Goal: Check status: Check status

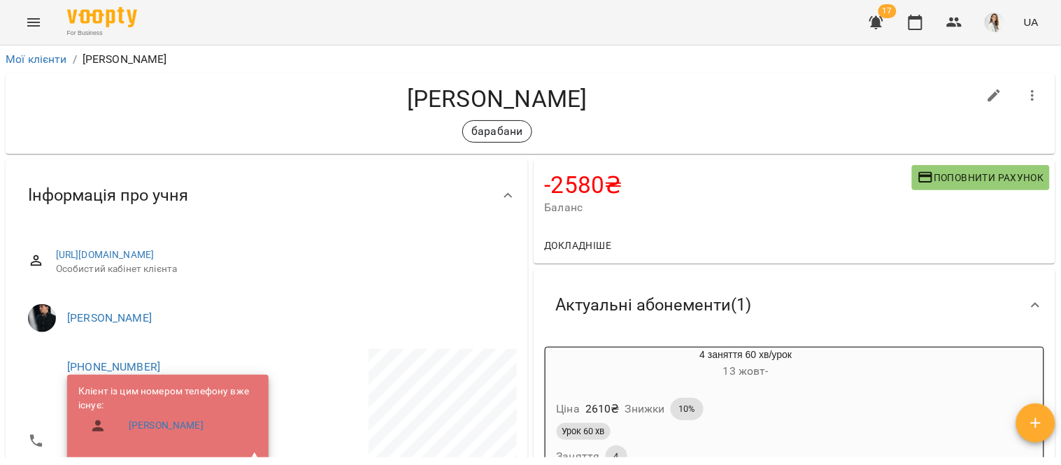
scroll to position [45, 0]
click at [498, 293] on ul "[PERSON_NAME]" at bounding box center [267, 318] width 500 height 50
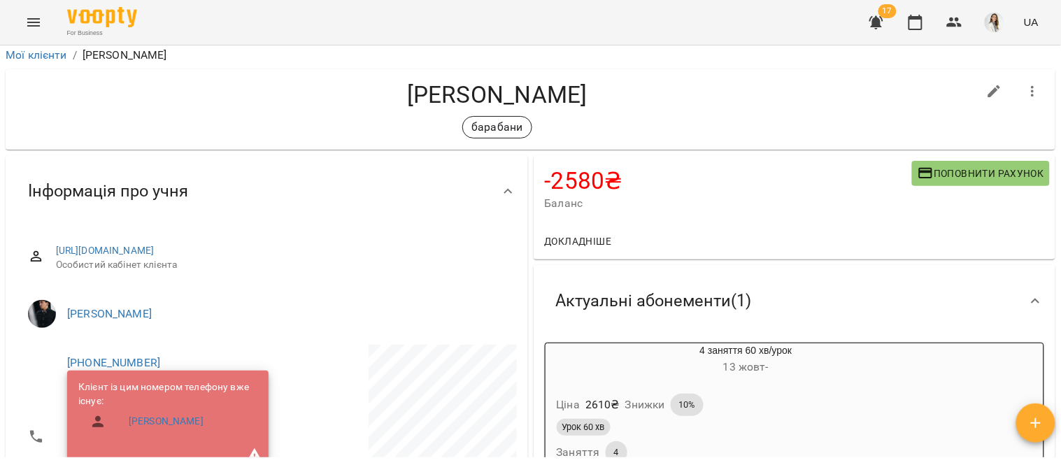
scroll to position [0, 0]
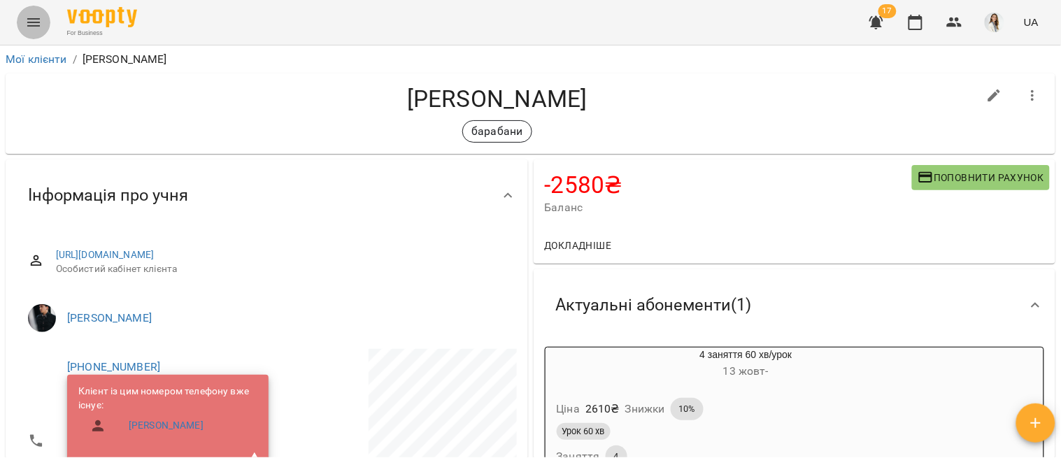
click at [30, 22] on icon "Menu" at bounding box center [33, 22] width 13 height 8
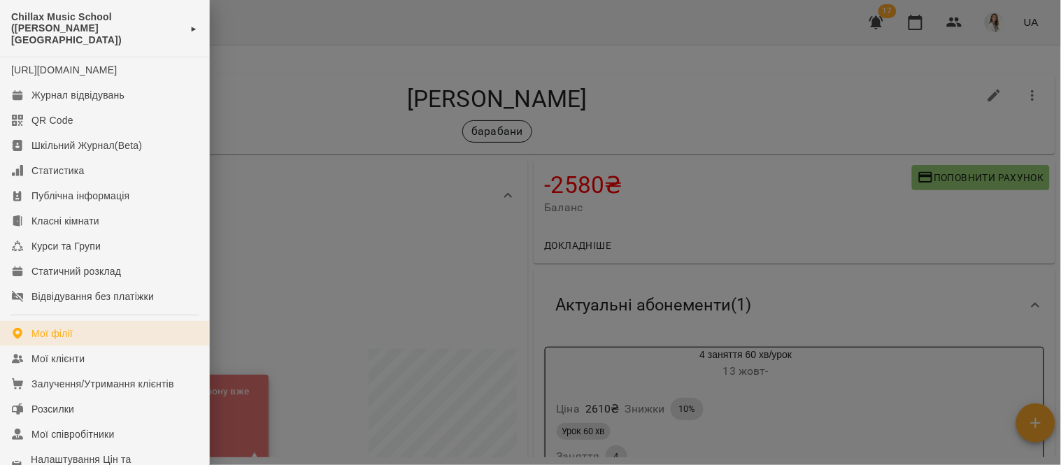
click at [150, 338] on link "Мої філії" at bounding box center [104, 333] width 209 height 25
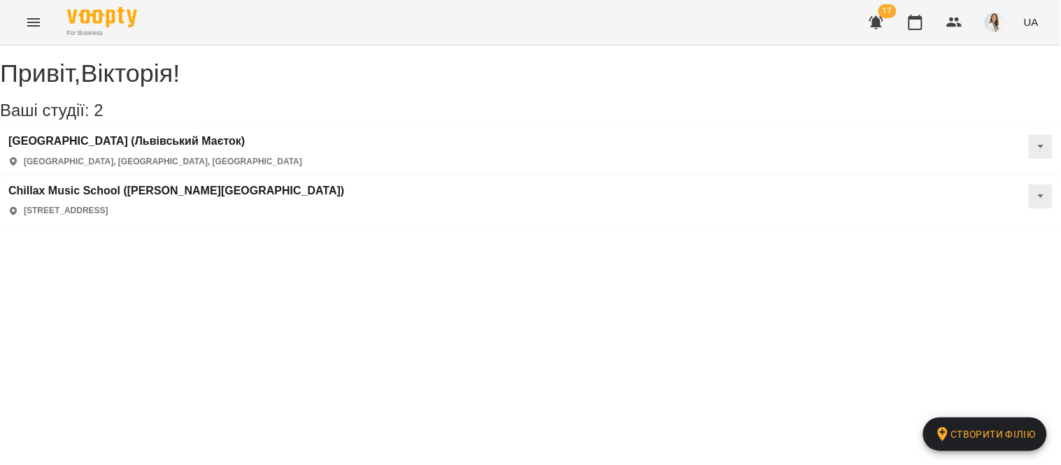
click at [35, 21] on icon "Menu" at bounding box center [33, 22] width 17 height 17
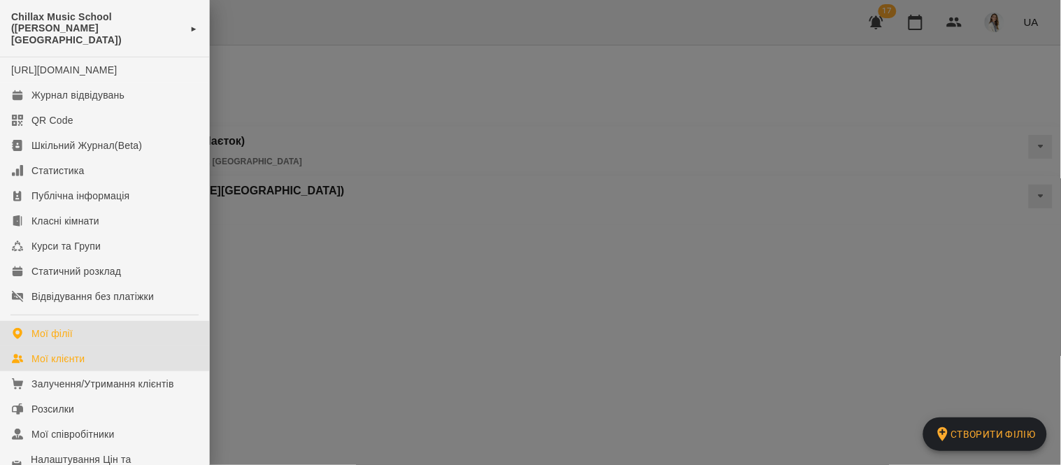
click at [115, 359] on link "Мої клієнти" at bounding box center [104, 358] width 209 height 25
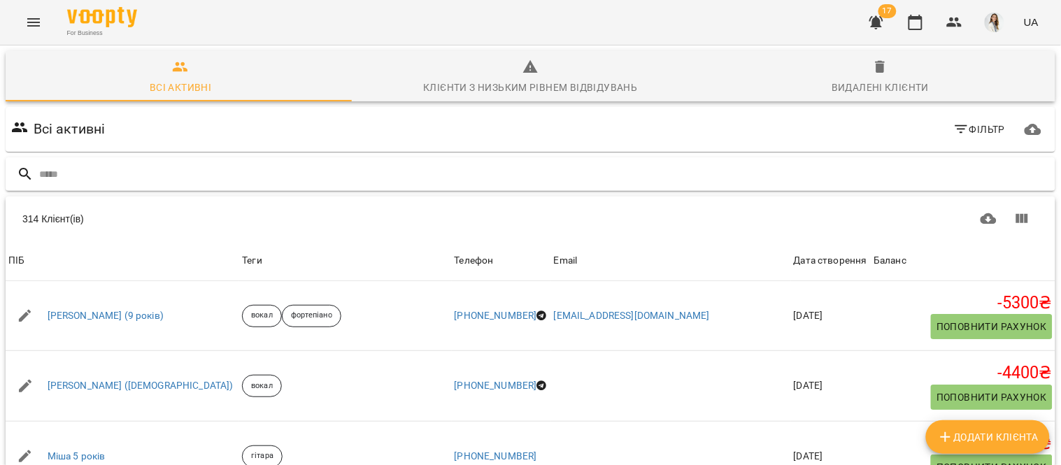
click at [43, 178] on input "text" at bounding box center [544, 174] width 1010 height 23
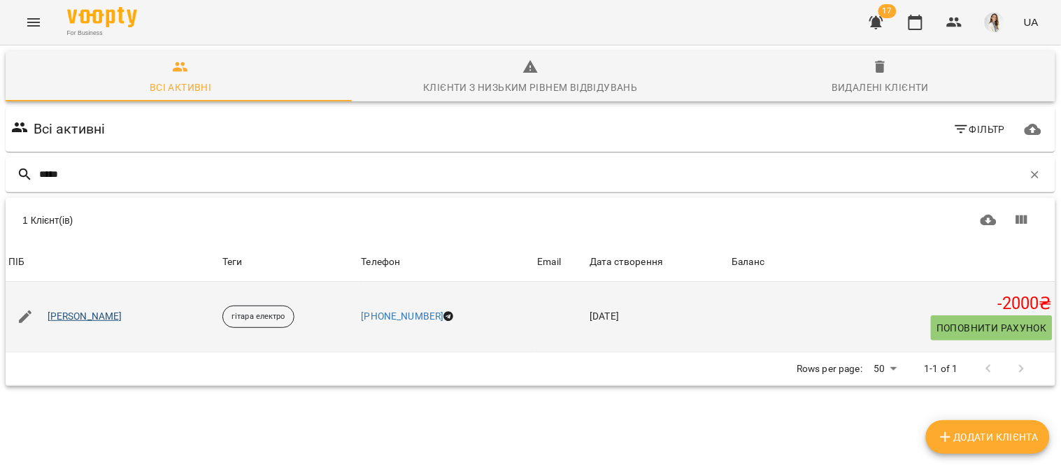
type input "*****"
click at [79, 315] on link "Рубан Артем" at bounding box center [85, 317] width 75 height 14
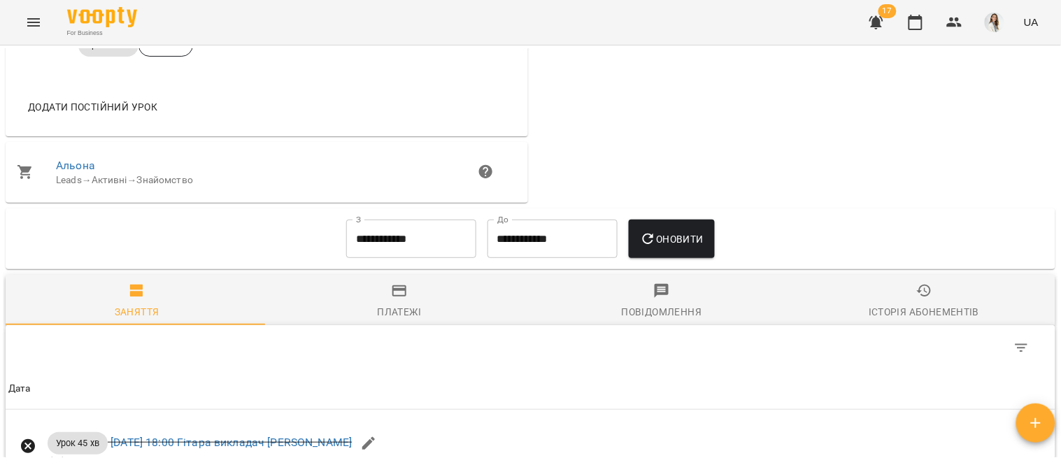
scroll to position [770, 0]
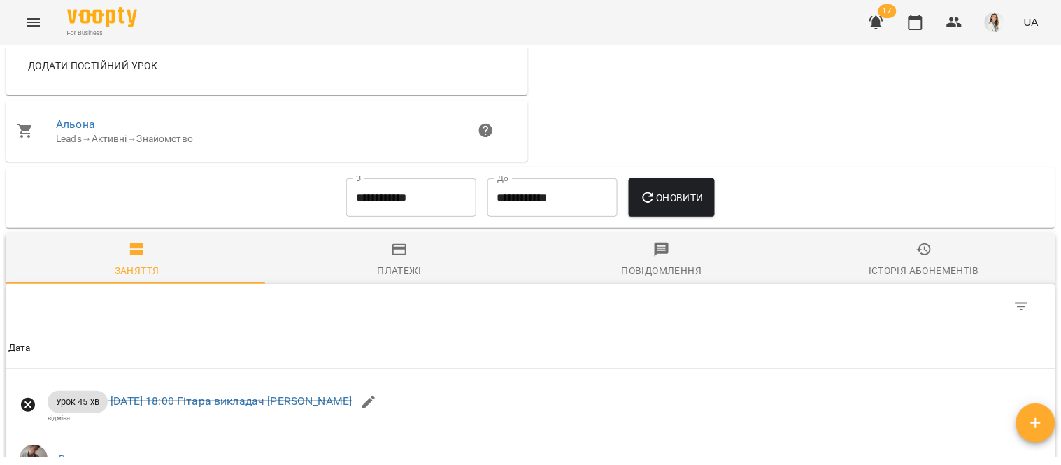
click at [661, 422] on div "Урок 45 хв сб 11 жовт 2025 18:00 Гітара викладач Роман відміна Роман" at bounding box center [356, 432] width 700 height 110
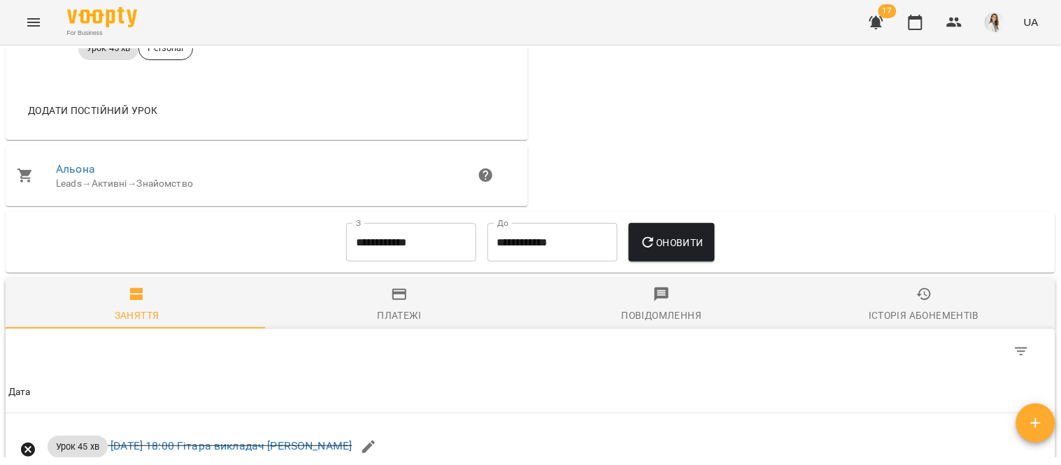
scroll to position [725, 0]
click at [664, 248] on span "Оновити" at bounding box center [672, 243] width 64 height 17
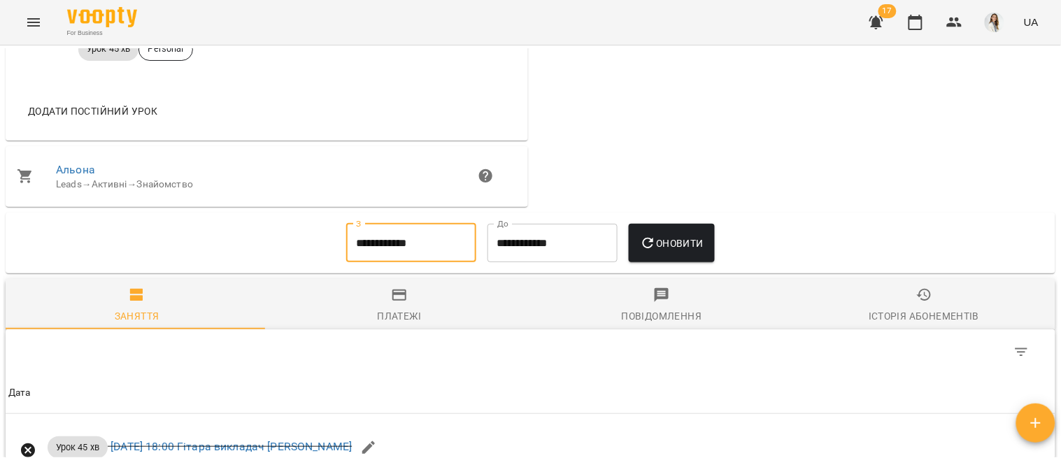
click at [391, 253] on input "**********" at bounding box center [411, 243] width 130 height 39
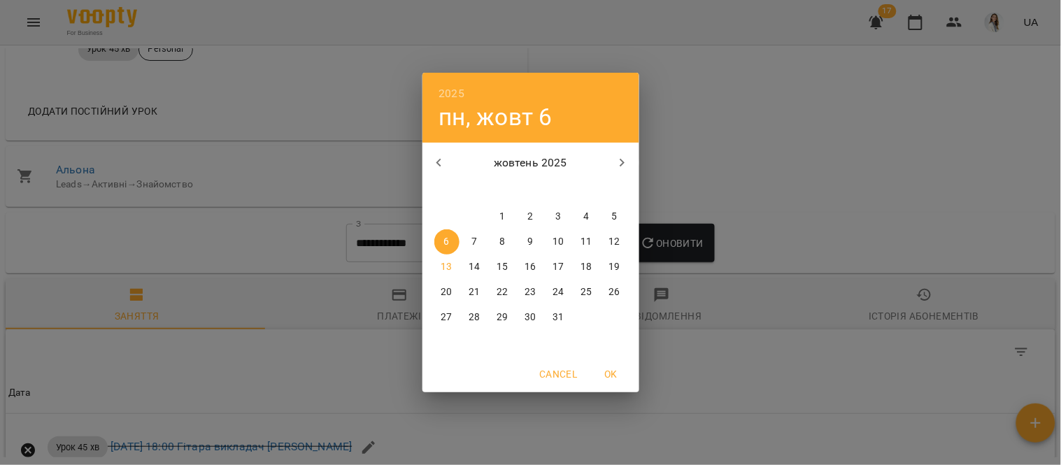
click at [434, 166] on icon "button" at bounding box center [439, 162] width 17 height 17
click at [445, 222] on p "1" at bounding box center [446, 217] width 6 height 14
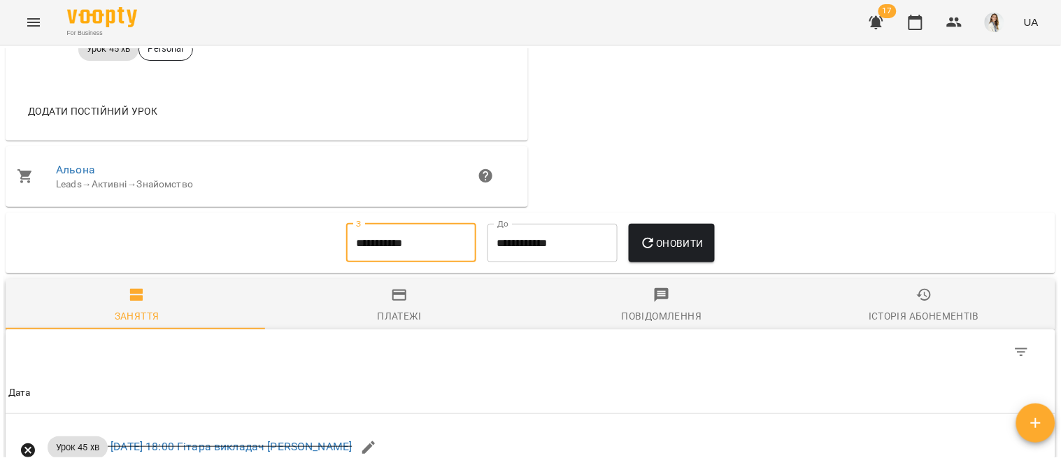
click at [691, 242] on span "Оновити" at bounding box center [672, 243] width 64 height 17
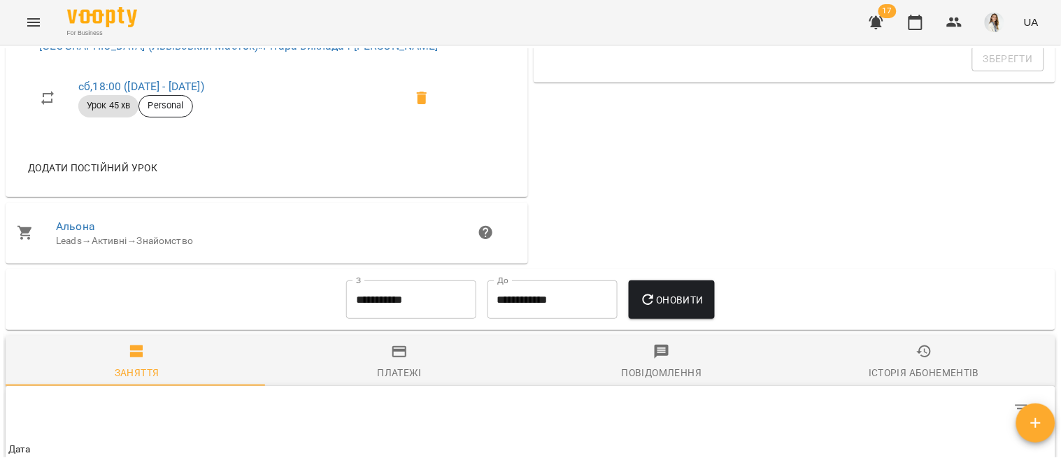
scroll to position [658, 0]
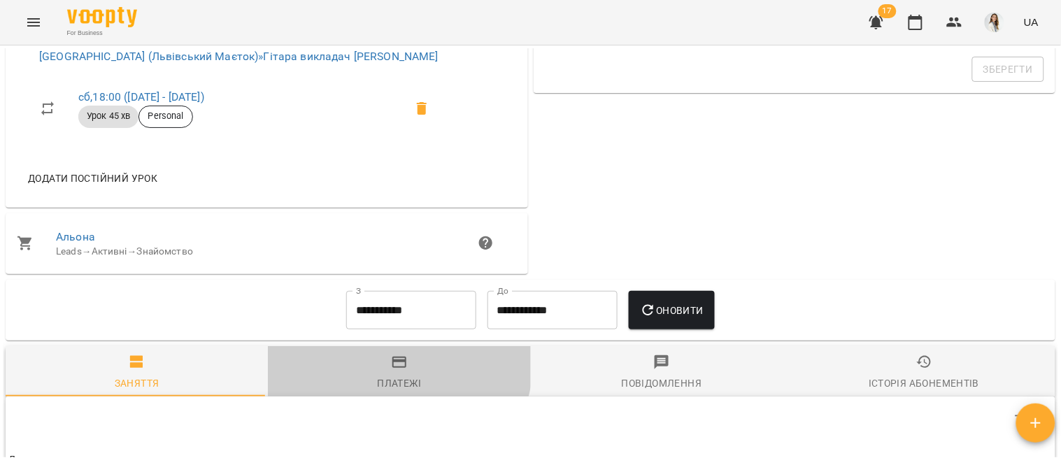
click at [392, 365] on icon "button" at bounding box center [399, 362] width 14 height 11
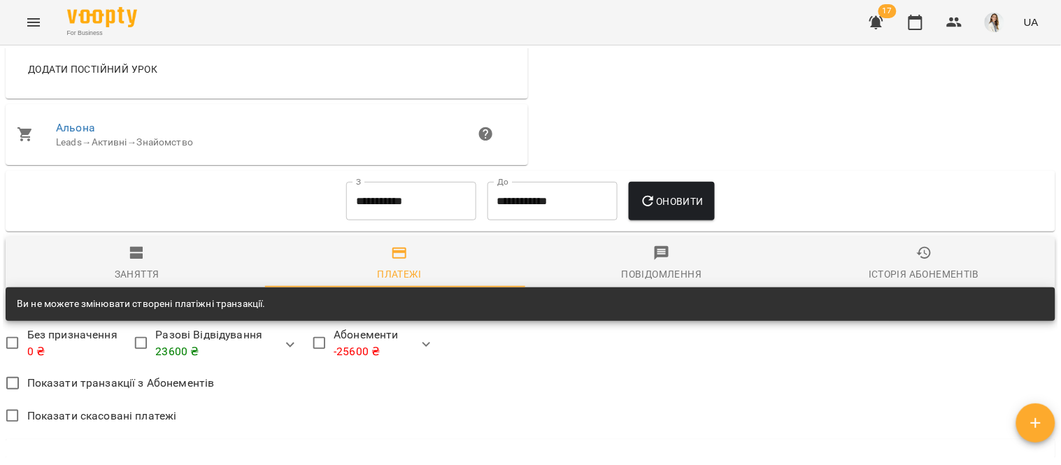
scroll to position [766, 0]
click at [427, 215] on input "**********" at bounding box center [411, 201] width 130 height 39
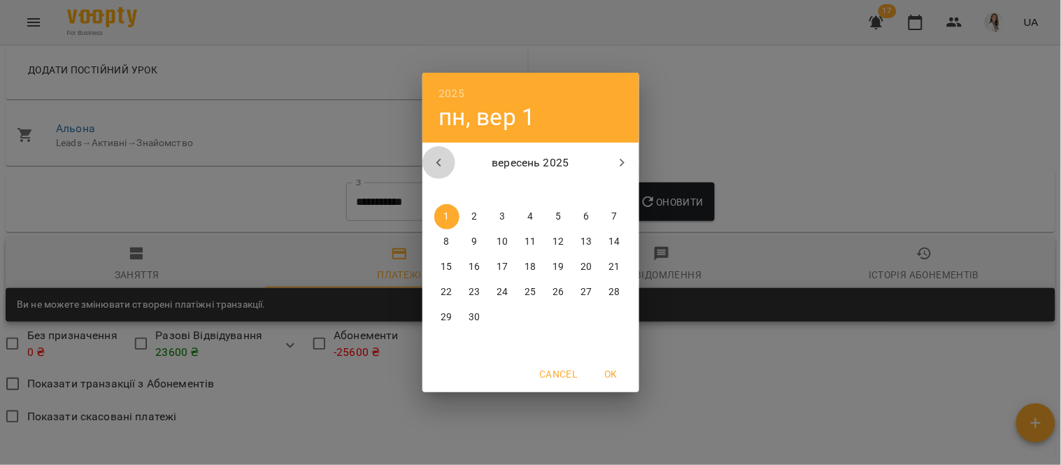
click at [434, 159] on icon "button" at bounding box center [439, 162] width 17 height 17
click at [556, 212] on p "1" at bounding box center [558, 217] width 6 height 14
type input "**********"
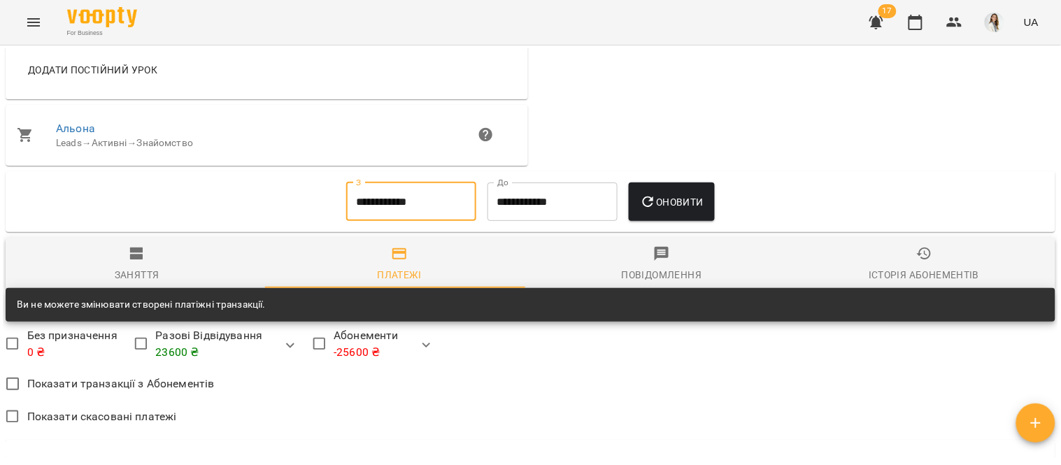
click at [677, 198] on span "Оновити" at bounding box center [672, 202] width 64 height 17
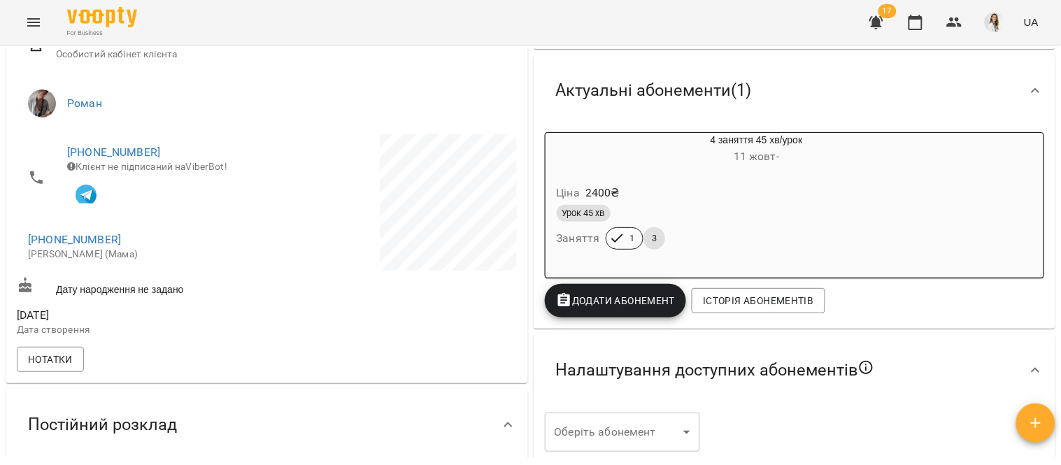
scroll to position [142, 0]
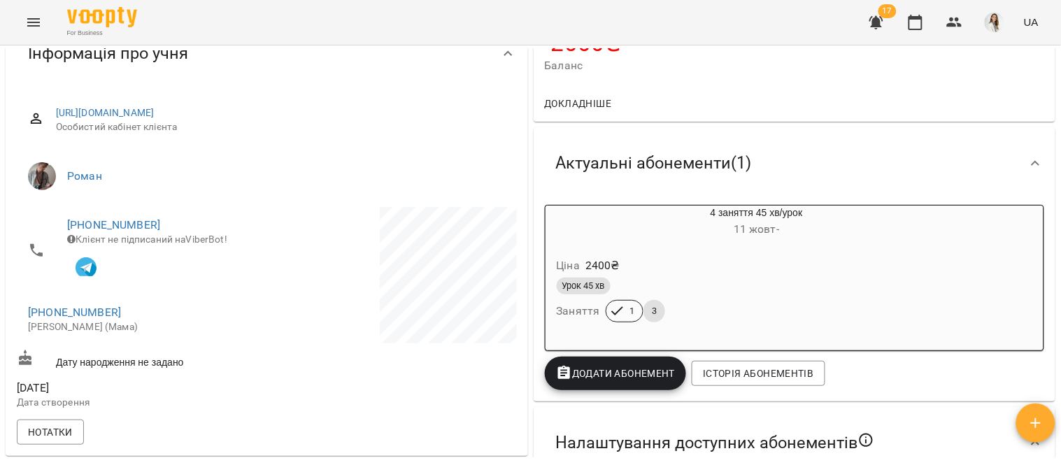
click at [748, 285] on div "Урок 45 хв" at bounding box center [722, 286] width 333 height 17
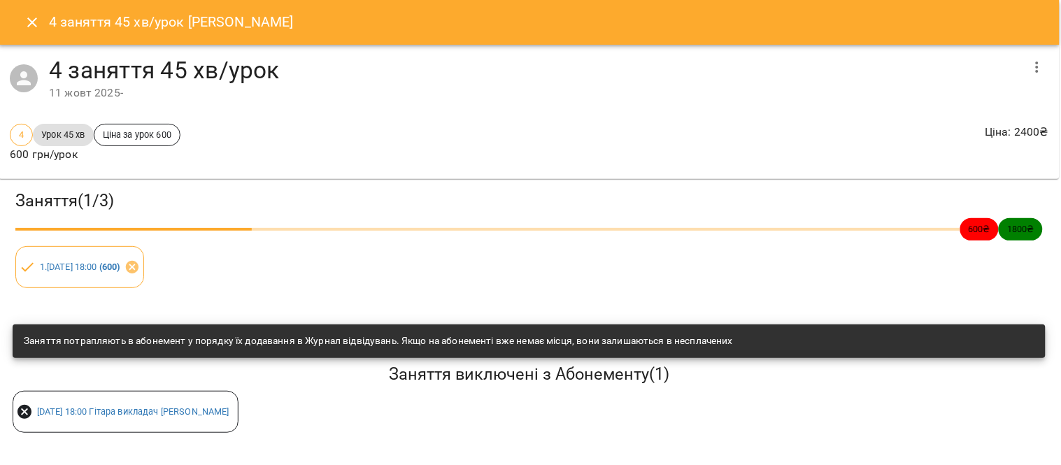
scroll to position [0, 0]
click at [32, 20] on icon "Close" at bounding box center [33, 22] width 17 height 17
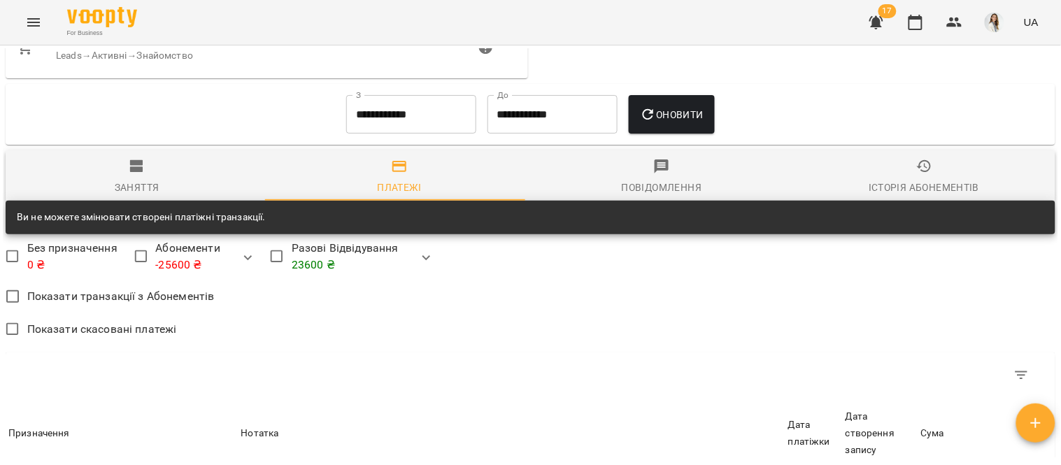
scroll to position [879, 0]
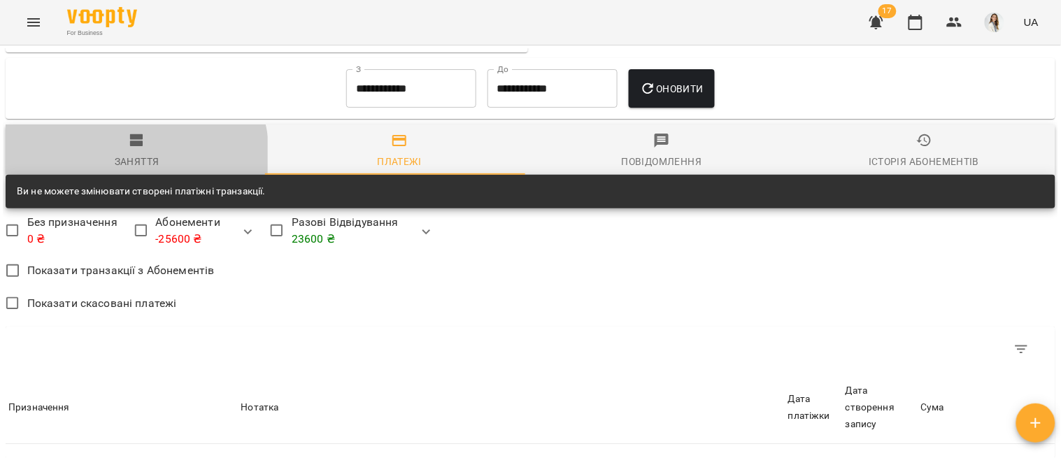
click at [127, 161] on div "Заняття" at bounding box center [137, 161] width 45 height 17
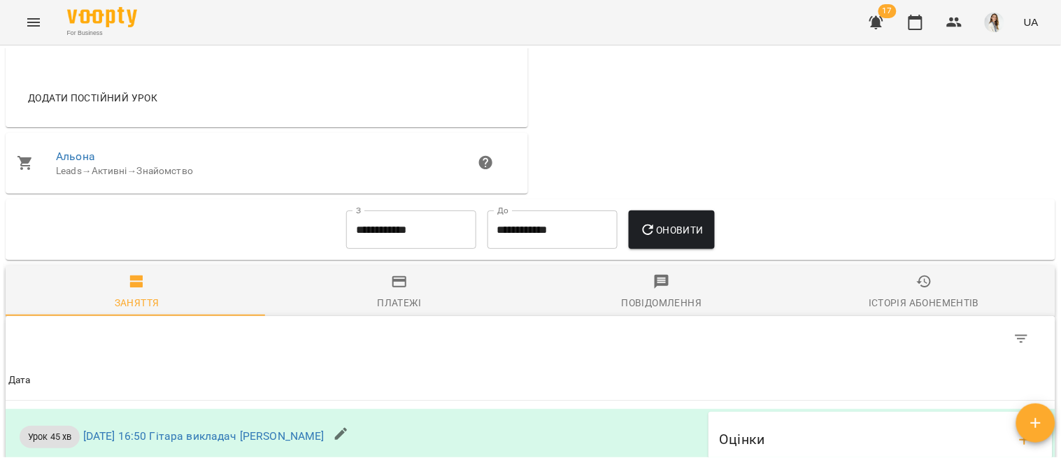
scroll to position [737, 0]
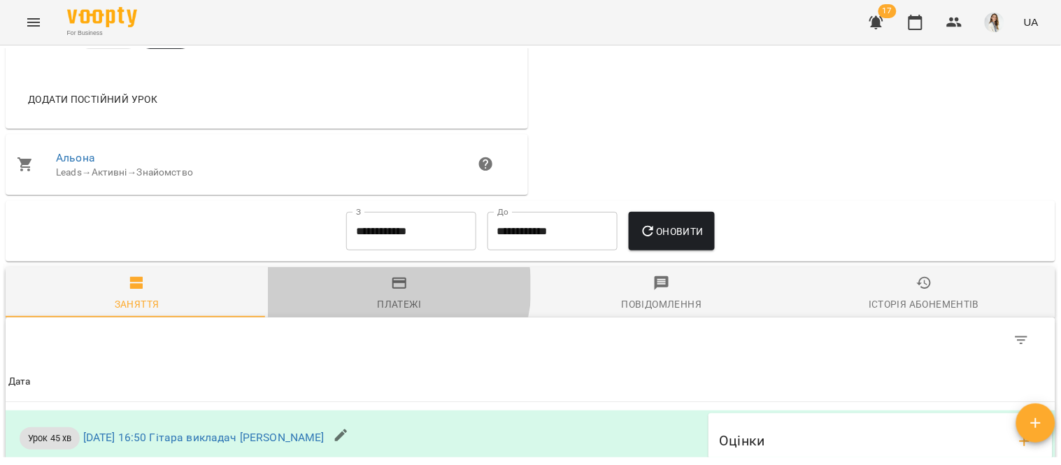
click at [393, 289] on icon "button" at bounding box center [399, 283] width 14 height 11
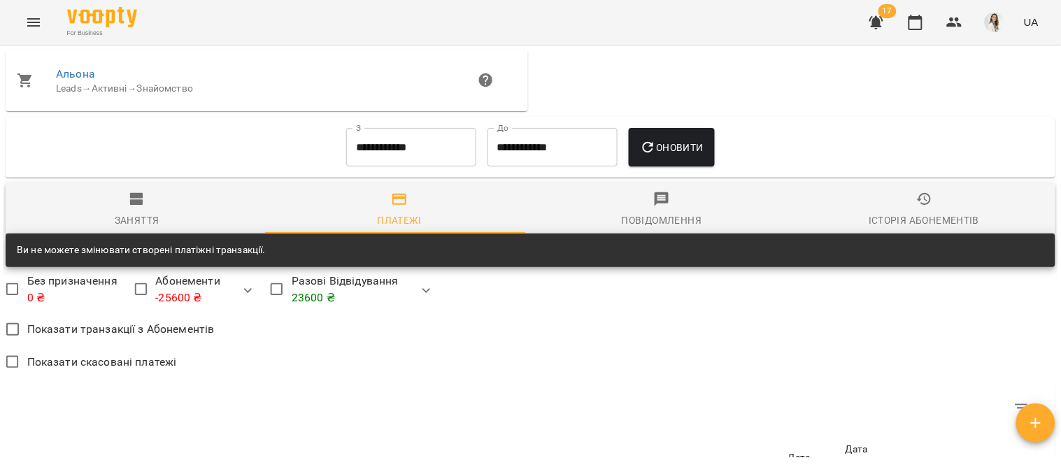
scroll to position [803, 0]
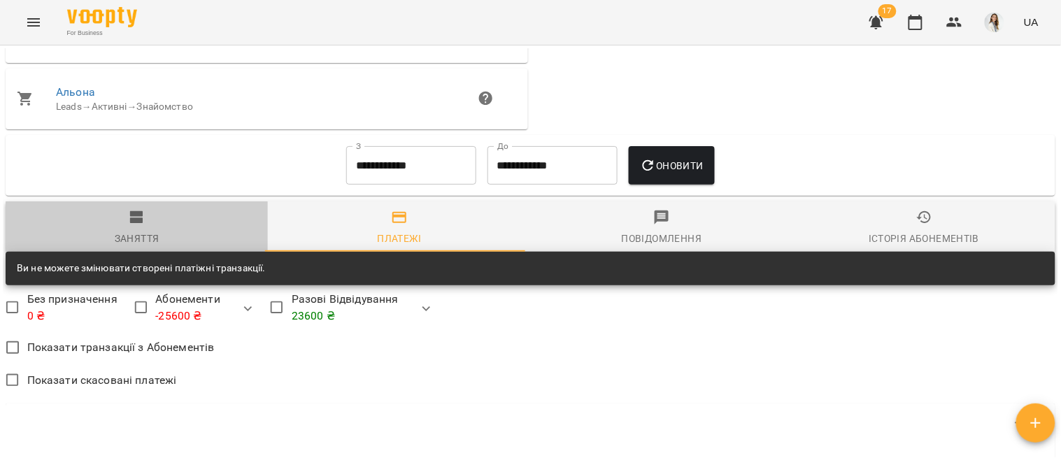
click at [145, 224] on span "Заняття" at bounding box center [136, 228] width 245 height 38
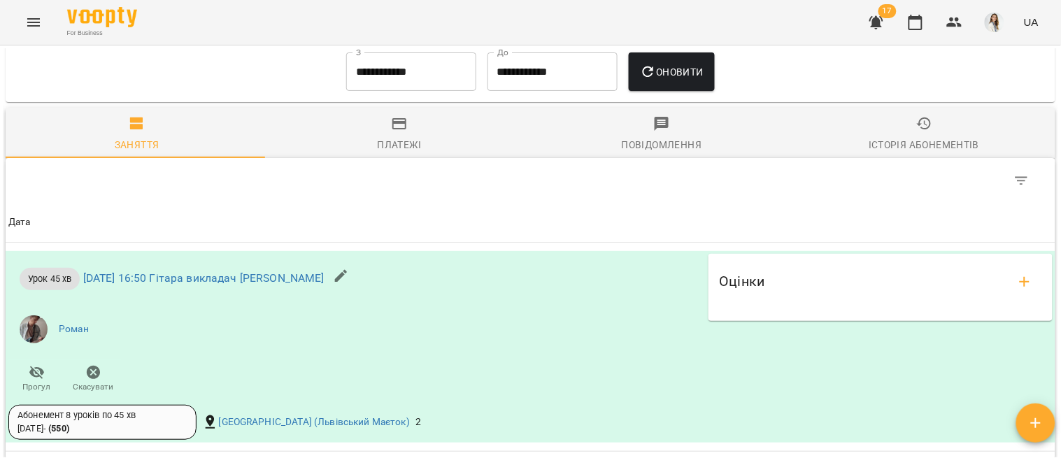
scroll to position [890, 0]
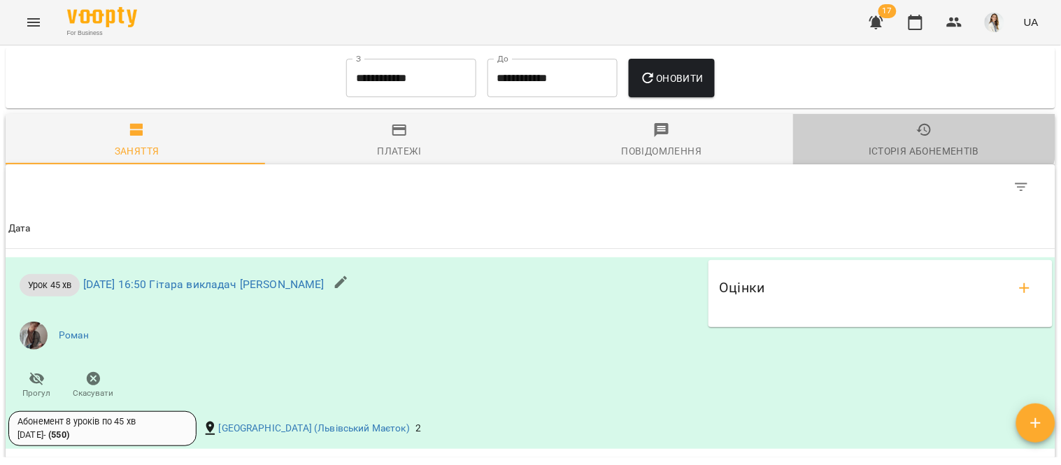
click at [917, 134] on icon "button" at bounding box center [924, 130] width 15 height 13
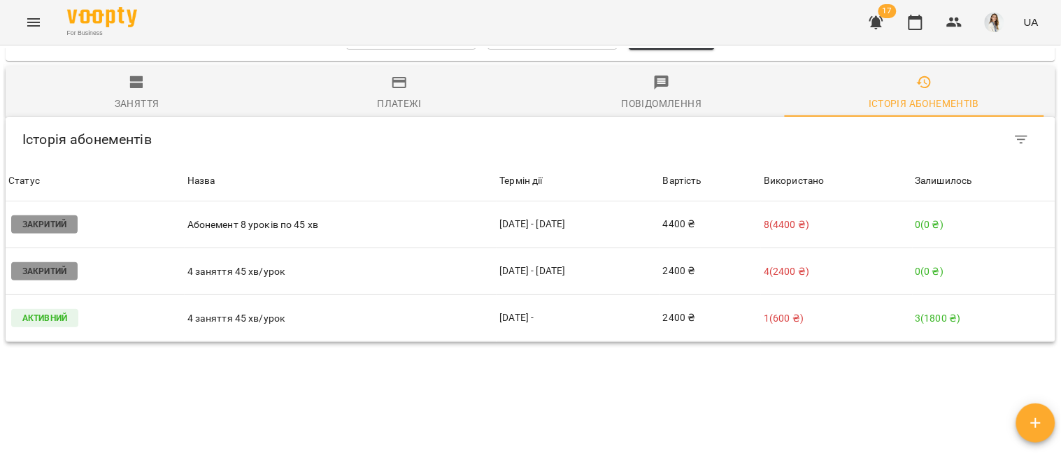
scroll to position [949, 0]
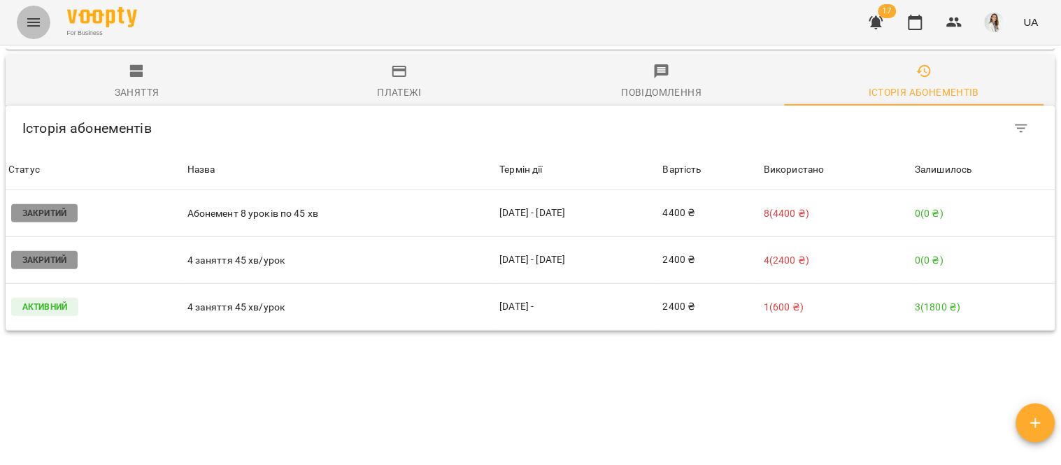
click at [32, 22] on icon "Menu" at bounding box center [33, 22] width 13 height 8
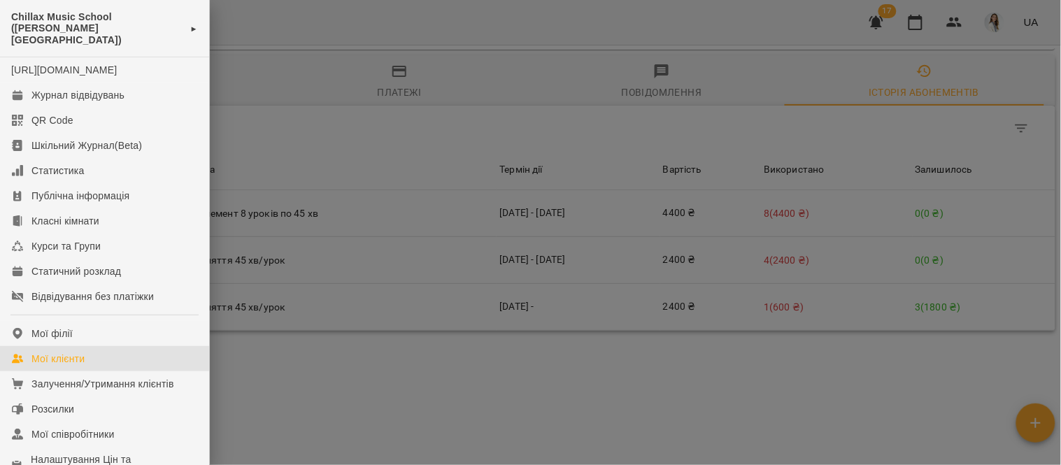
click at [114, 357] on link "Мої клієнти" at bounding box center [104, 358] width 209 height 25
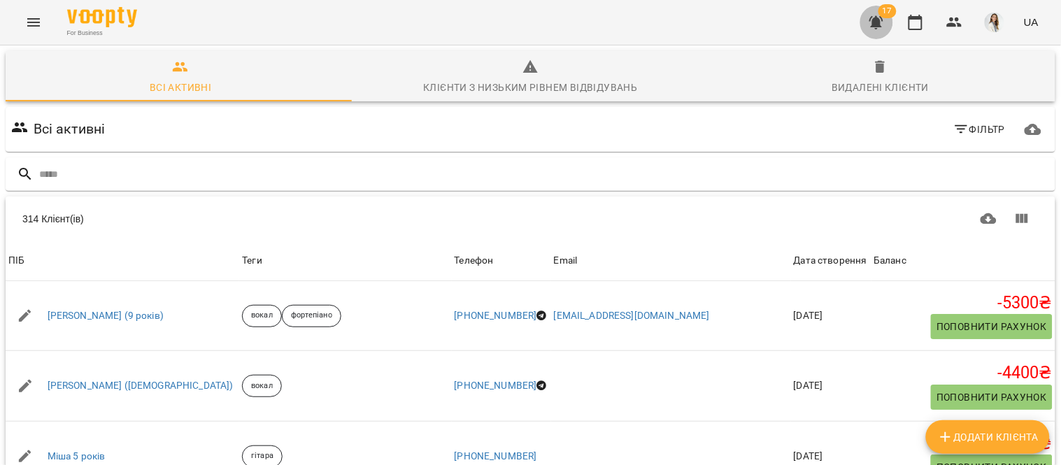
click at [879, 24] on icon "button" at bounding box center [876, 22] width 14 height 13
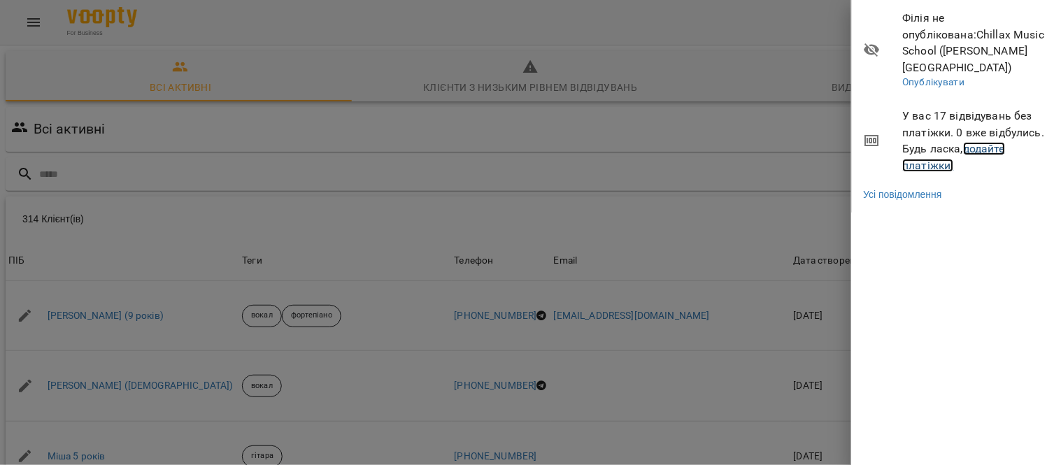
click at [990, 142] on link "додайте платіжки!" at bounding box center [954, 157] width 103 height 30
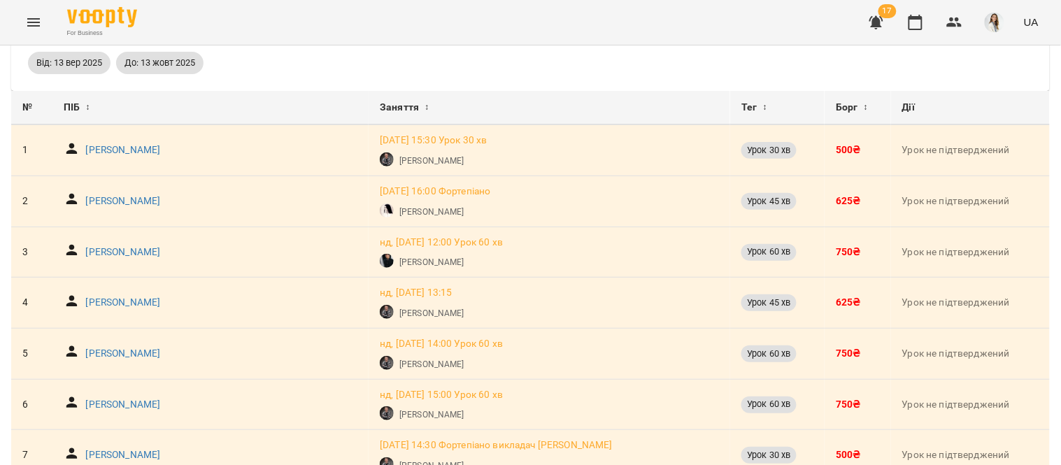
scroll to position [67, 0]
click at [117, 205] on p "Березна Настя" at bounding box center [122, 200] width 75 height 14
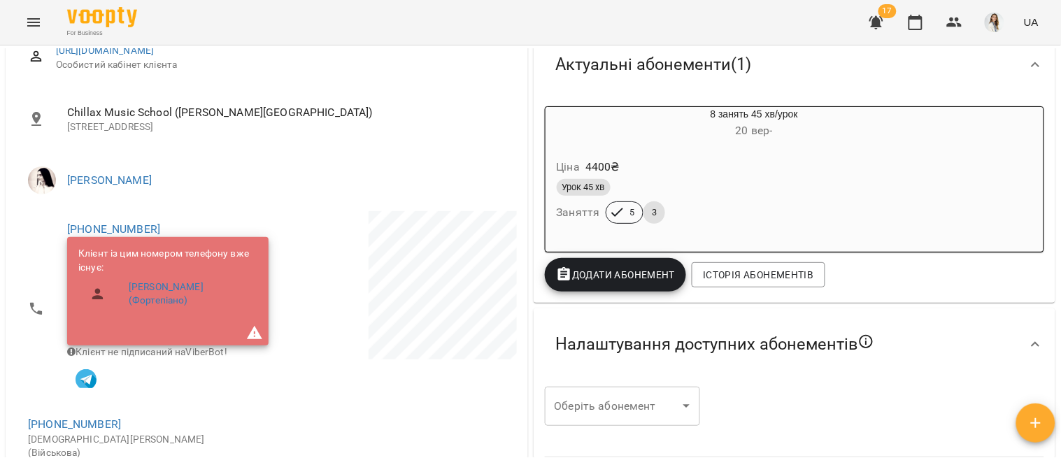
scroll to position [192, 0]
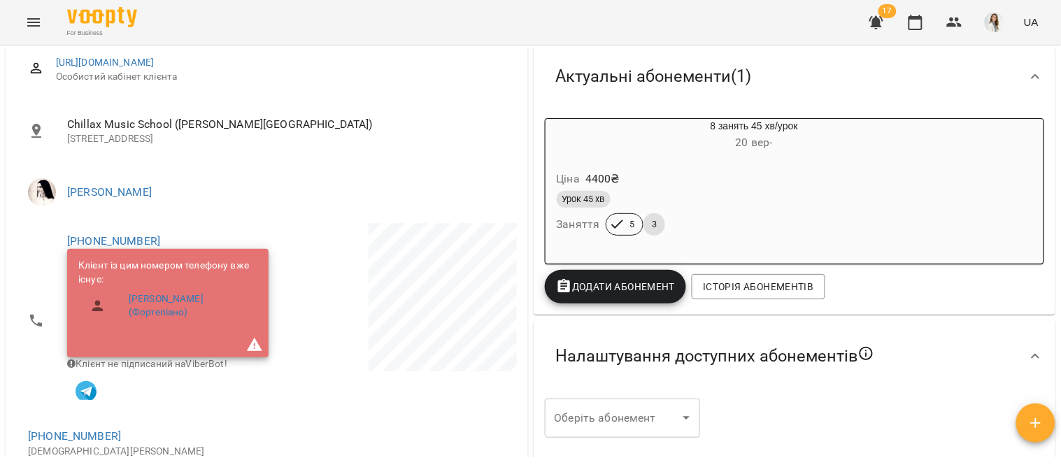
click at [784, 192] on div "Урок 45 хв" at bounding box center [720, 199] width 329 height 17
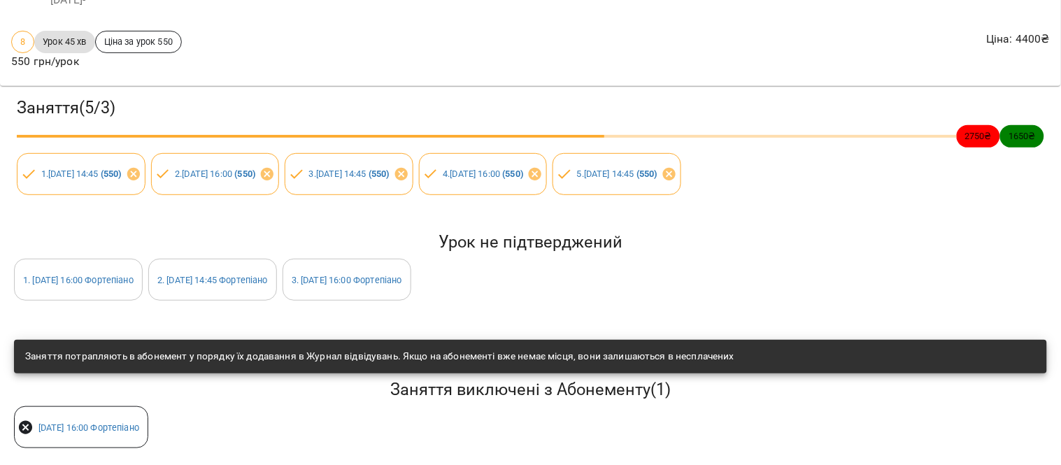
scroll to position [103, 0]
click at [94, 275] on link "1 . сб 11 жовт 2025 16:00 Фортепіано" at bounding box center [78, 280] width 110 height 10
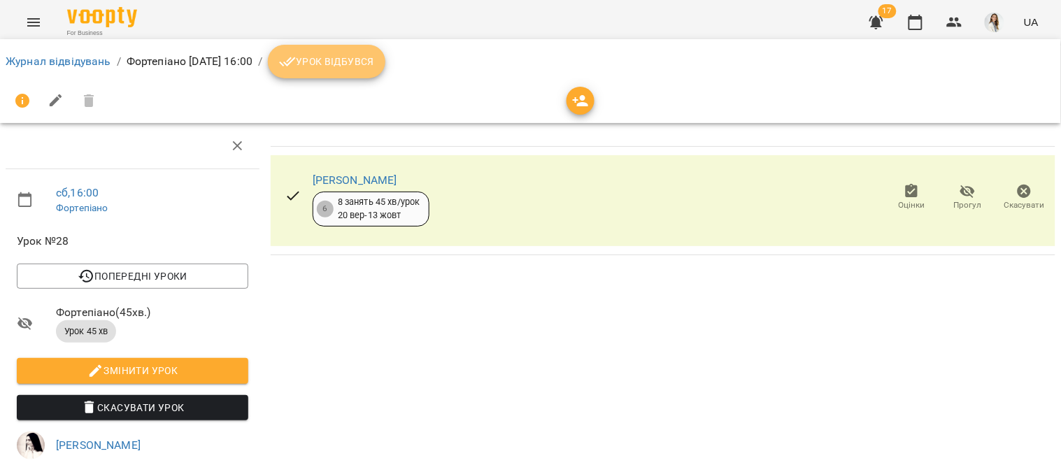
click at [371, 61] on span "Урок відбувся" at bounding box center [326, 61] width 95 height 17
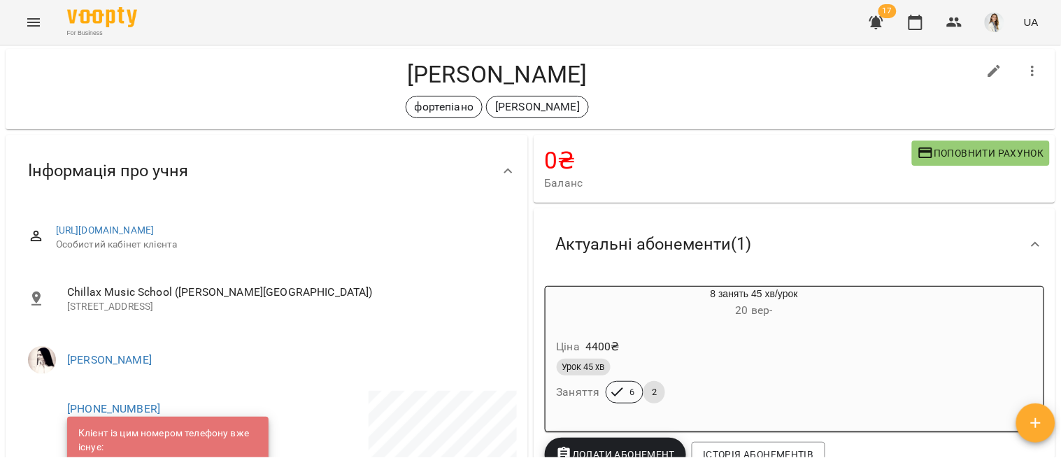
scroll to position [17, 0]
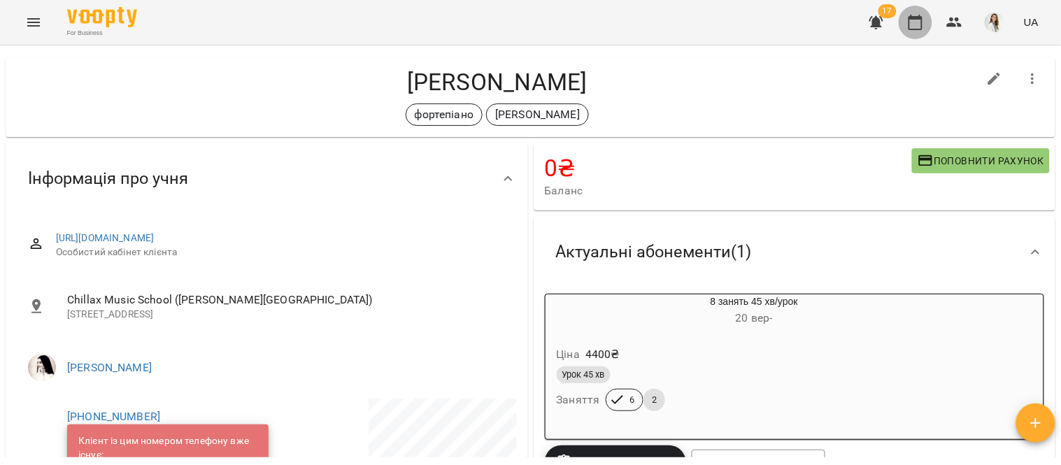
click at [917, 19] on icon "button" at bounding box center [915, 22] width 14 height 15
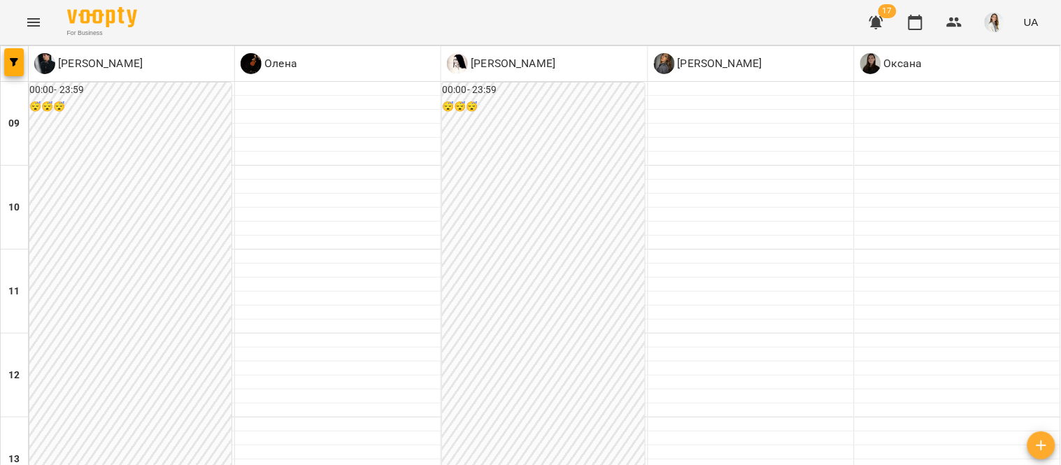
scroll to position [147, 0]
click at [871, 24] on icon "button" at bounding box center [876, 22] width 17 height 17
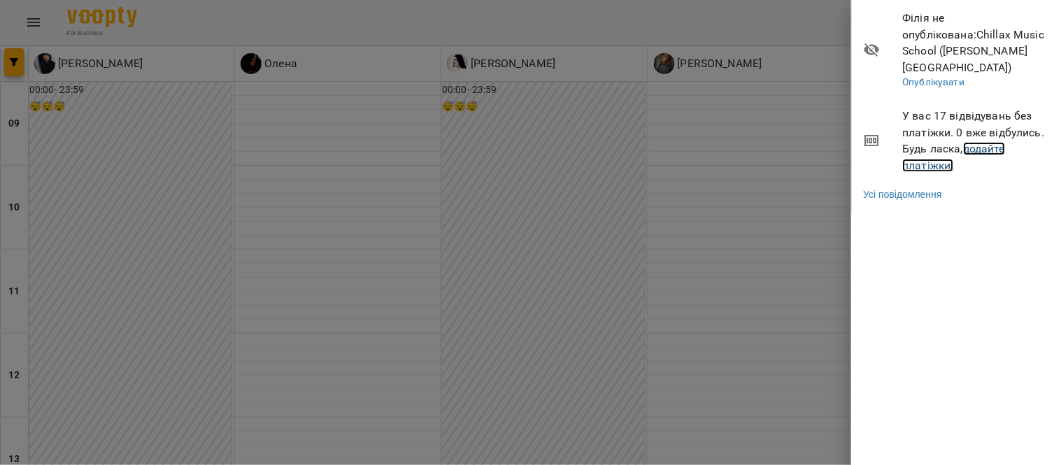
click at [986, 142] on link "додайте платіжки!" at bounding box center [954, 157] width 103 height 30
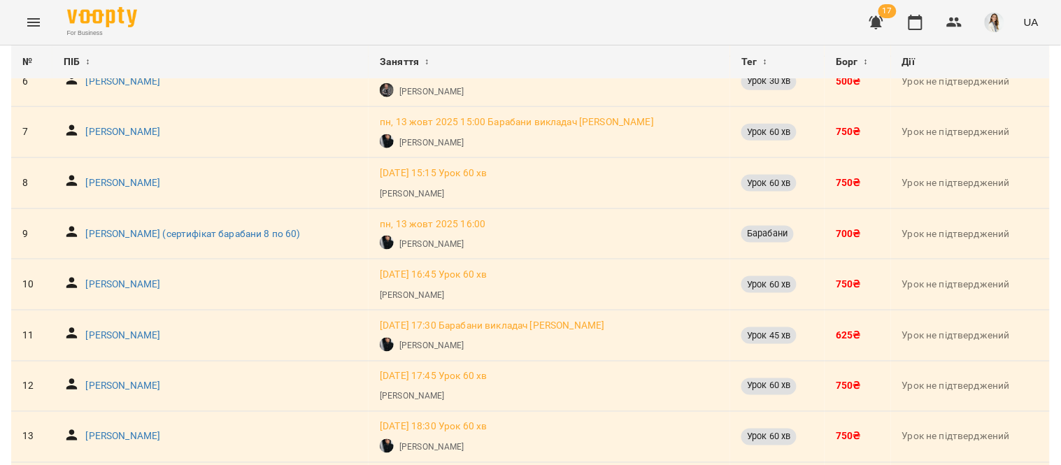
scroll to position [398, 0]
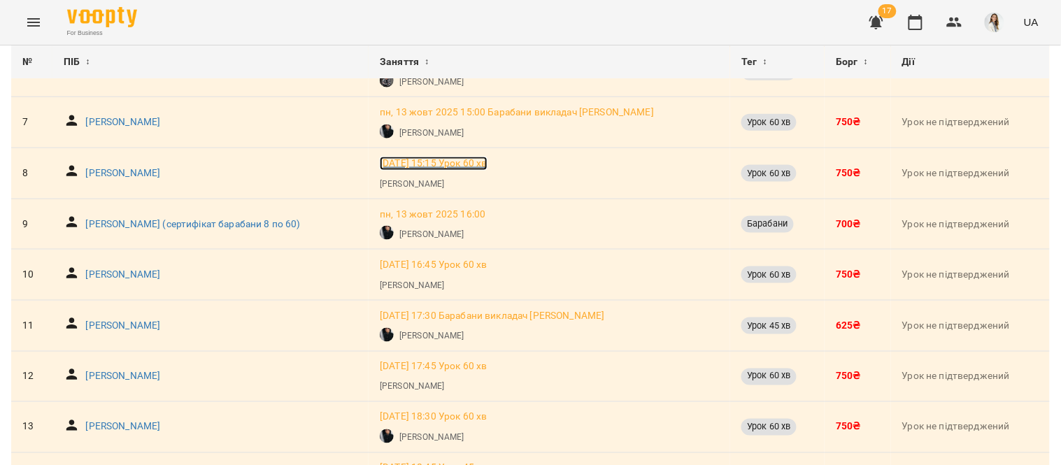
click at [439, 163] on p "пн, 13 жовт 2025 15:15 Урок 60 хв" at bounding box center [433, 164] width 107 height 14
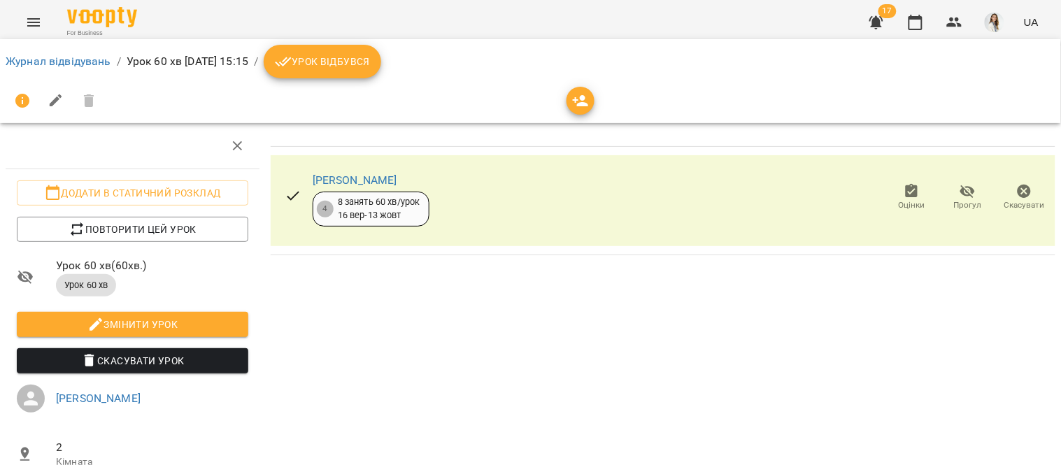
click at [370, 57] on span "Урок відбувся" at bounding box center [322, 61] width 95 height 17
click at [875, 22] on icon "button" at bounding box center [876, 22] width 14 height 13
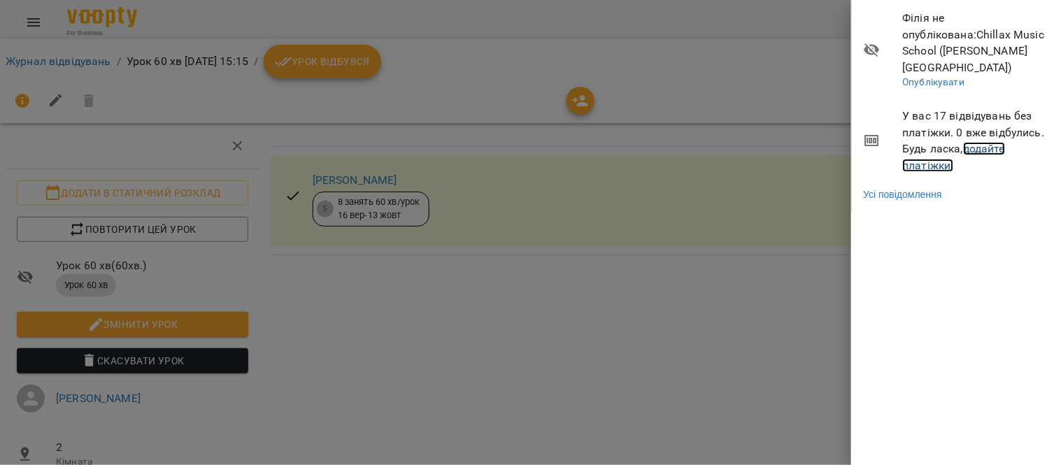
click at [991, 142] on link "додайте платіжки!" at bounding box center [954, 157] width 103 height 30
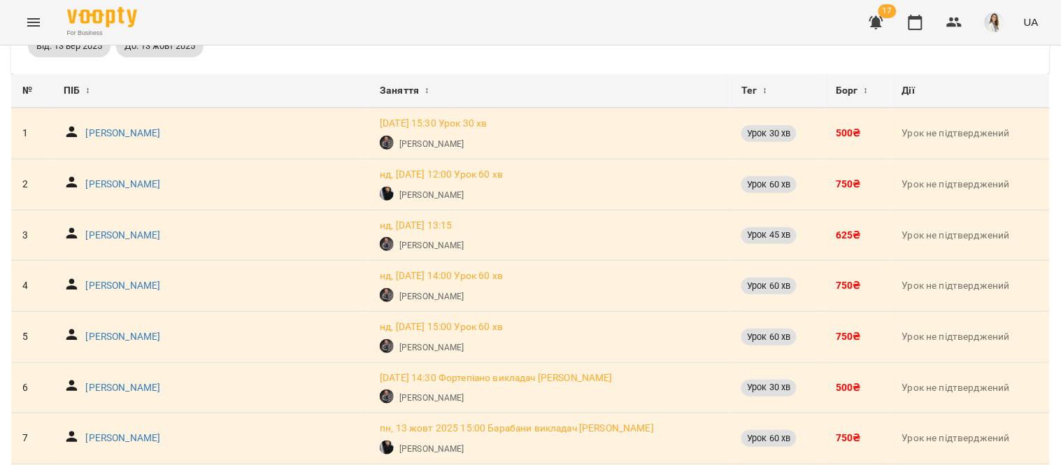
scroll to position [84, 0]
click at [289, 294] on div "[PERSON_NAME]" at bounding box center [210, 285] width 299 height 26
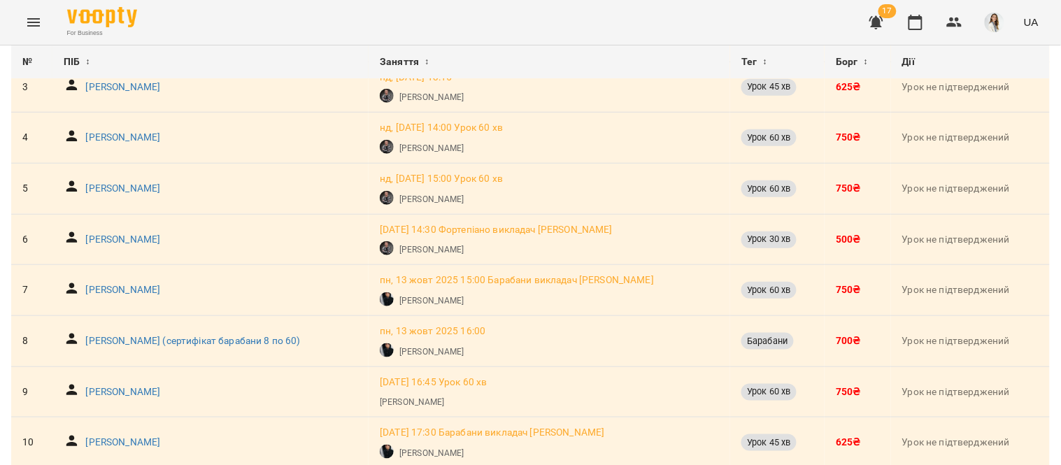
scroll to position [229, 0]
click at [463, 382] on p "пн, 13 жовт 2025 16:45 Урок 60 хв" at bounding box center [433, 384] width 107 height 14
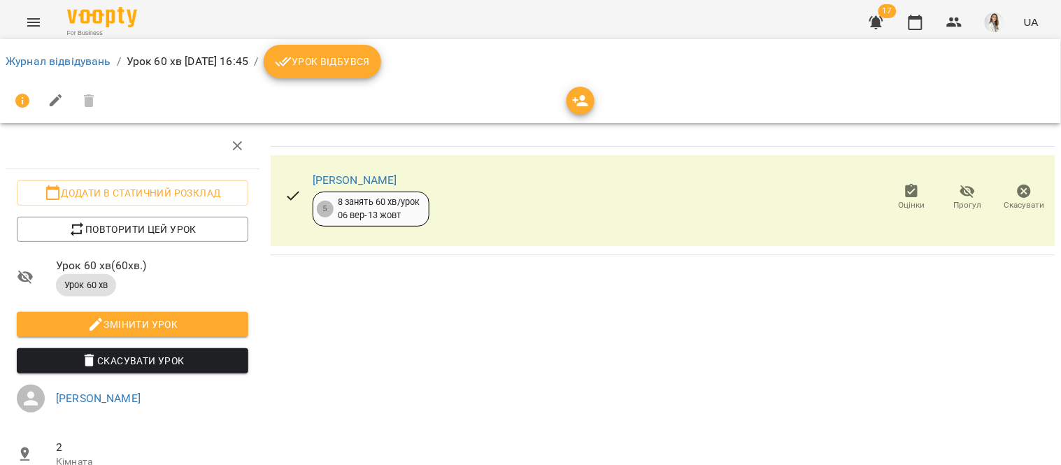
click at [381, 52] on button "Урок відбувся" at bounding box center [322, 62] width 117 height 34
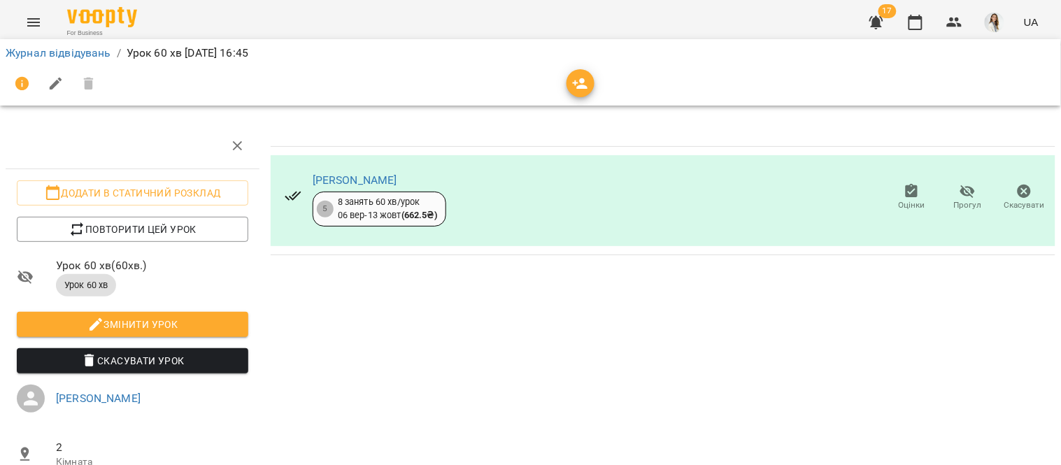
click at [875, 25] on icon "button" at bounding box center [876, 22] width 14 height 13
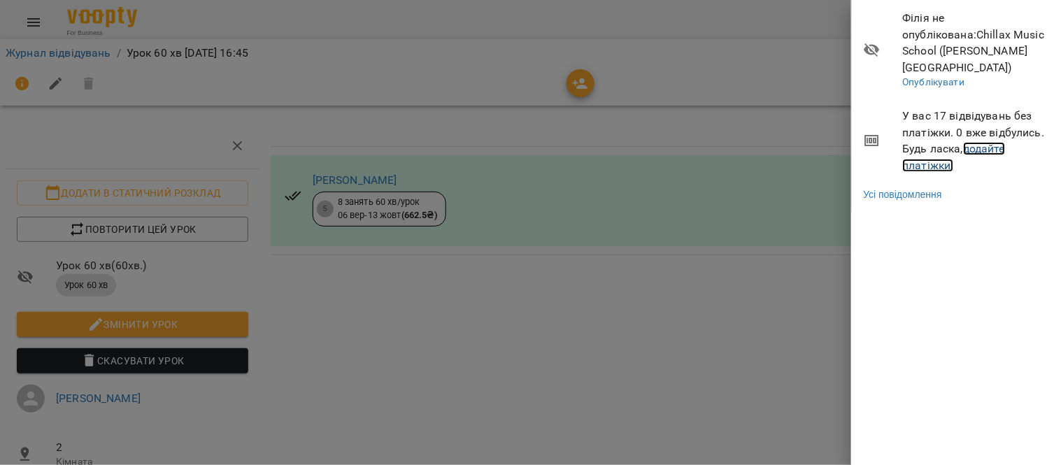
click at [988, 142] on link "додайте платіжки!" at bounding box center [954, 157] width 103 height 30
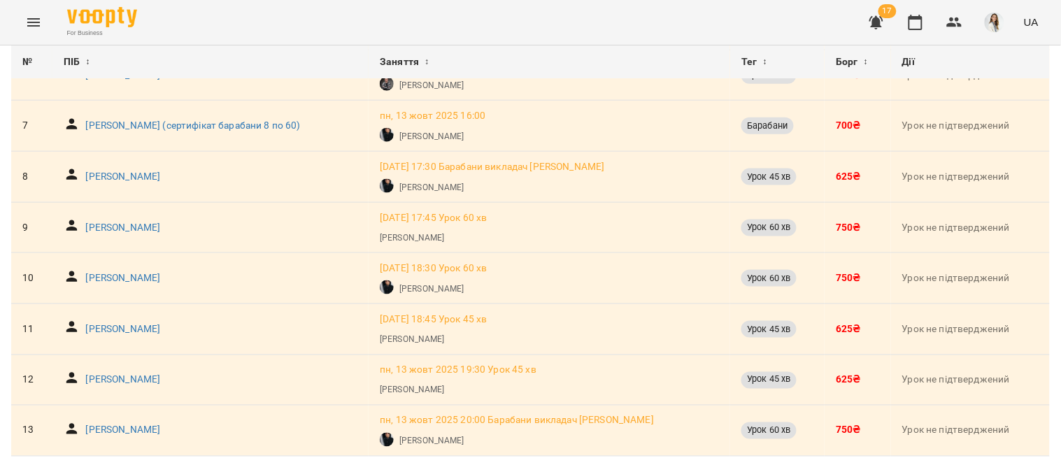
scroll to position [439, 0]
click at [453, 312] on p "пн, 13 жовт 2025 18:45 Урок 45 хв" at bounding box center [433, 319] width 107 height 14
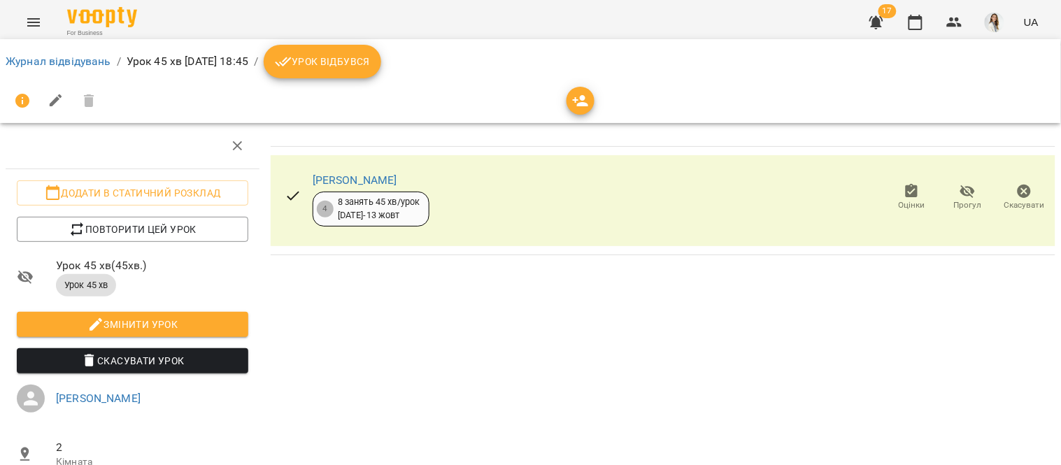
click at [370, 66] on span "Урок відбувся" at bounding box center [322, 61] width 95 height 17
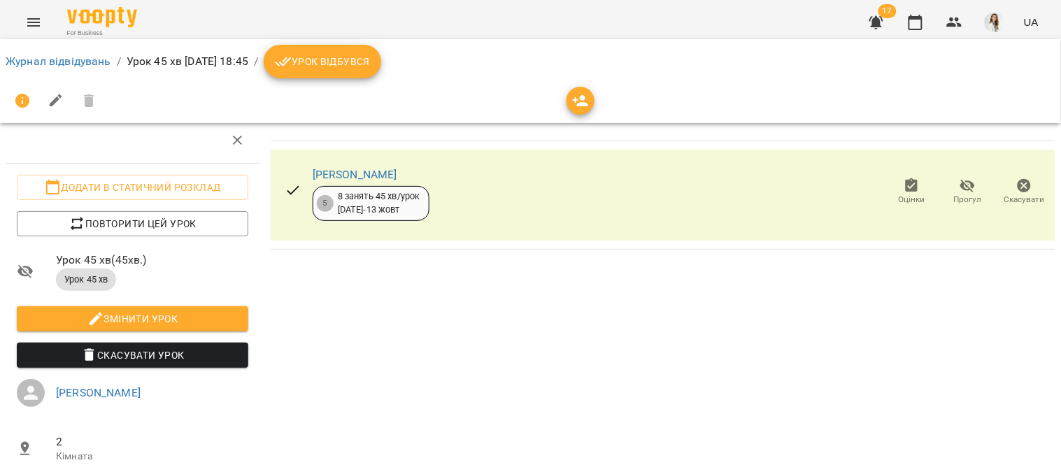
scroll to position [108, 0]
click at [877, 22] on icon "button" at bounding box center [876, 22] width 14 height 13
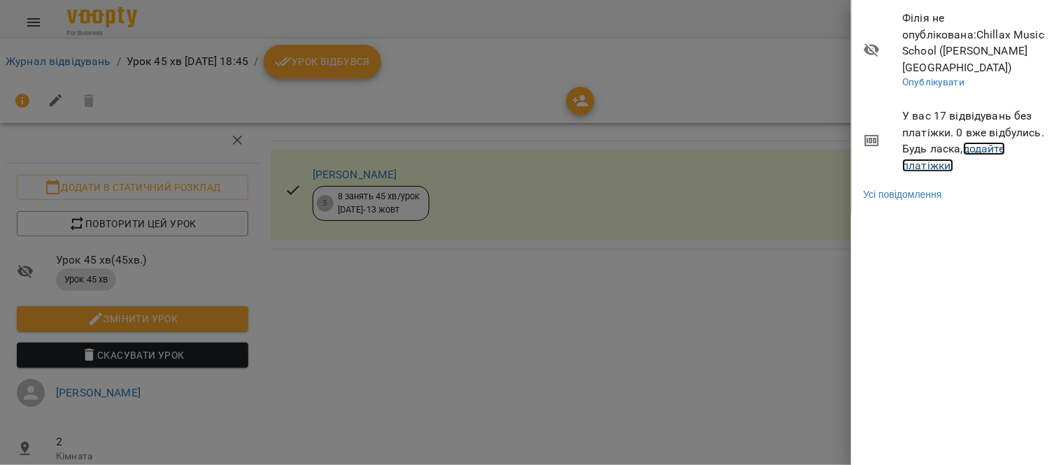
click at [989, 142] on link "додайте платіжки!" at bounding box center [954, 157] width 103 height 30
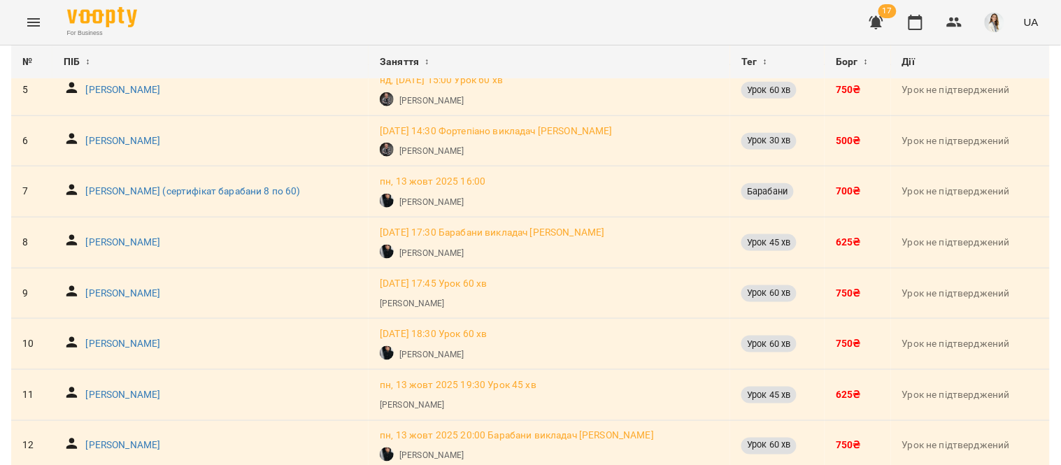
scroll to position [389, 0]
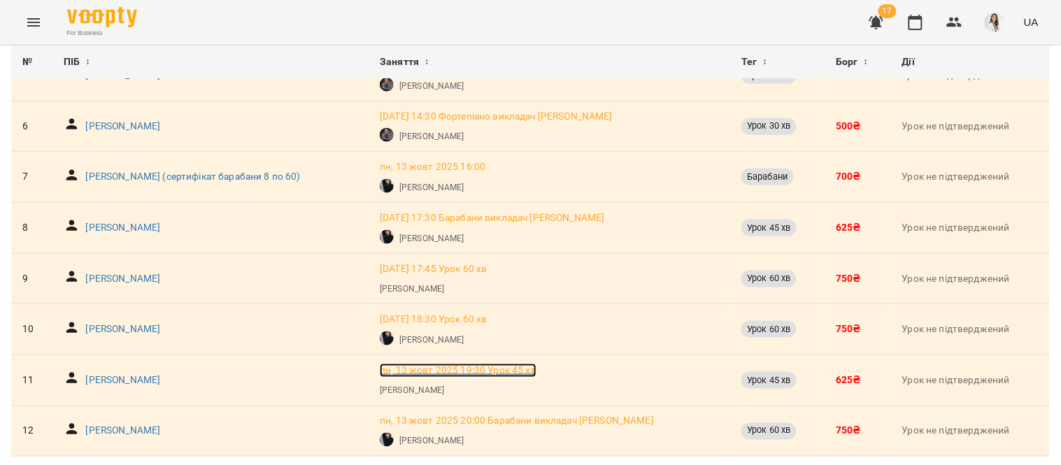
click at [491, 364] on p "пн, 13 жовт 2025 19:30 Урок 45 хв" at bounding box center [458, 371] width 157 height 14
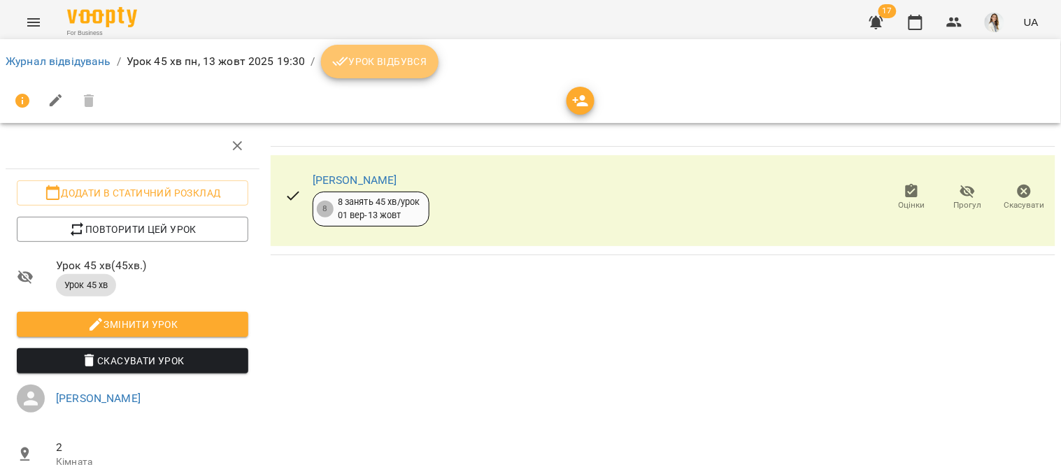
click at [381, 63] on span "Урок відбувся" at bounding box center [379, 61] width 95 height 17
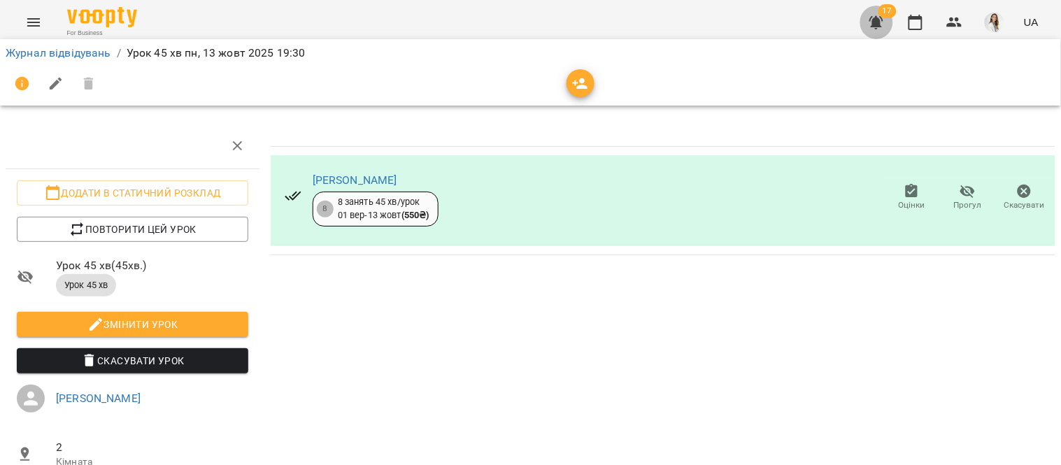
click at [877, 28] on icon "button" at bounding box center [876, 22] width 14 height 13
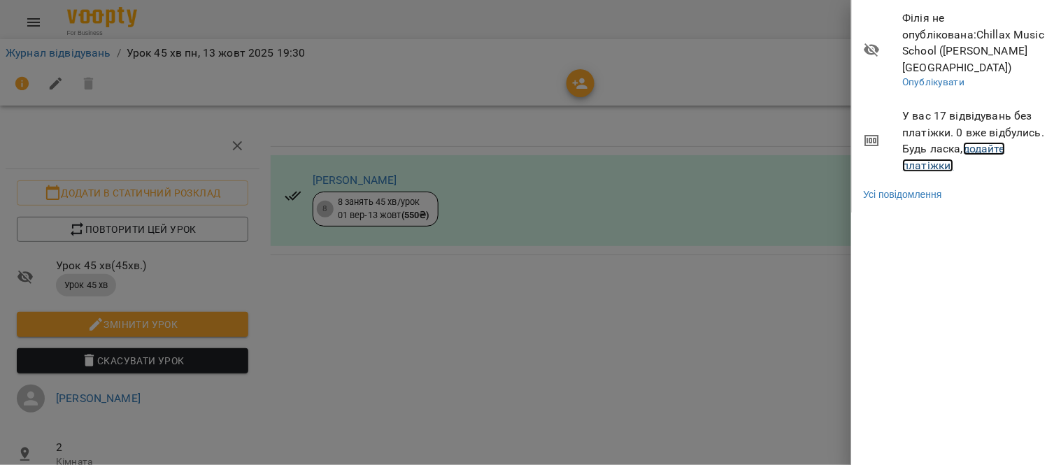
click at [984, 142] on link "додайте платіжки!" at bounding box center [954, 157] width 103 height 30
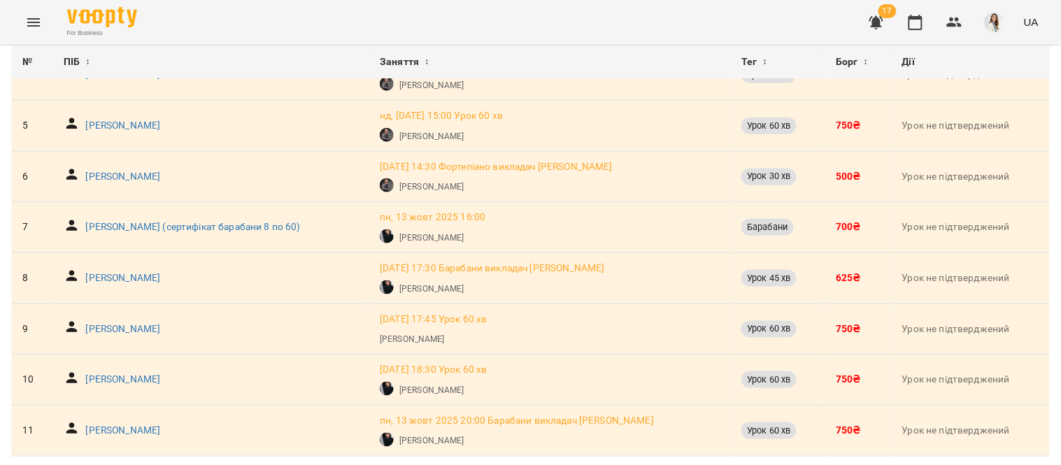
scroll to position [338, 0]
click at [487, 312] on p "[DATE] 17:45 Урок 60 хв" at bounding box center [433, 319] width 107 height 14
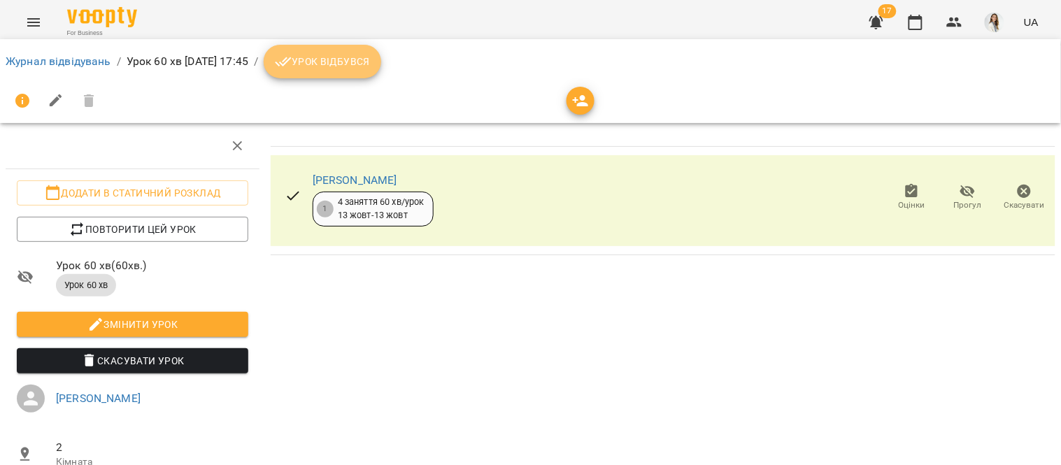
click at [370, 61] on span "Урок відбувся" at bounding box center [322, 61] width 95 height 17
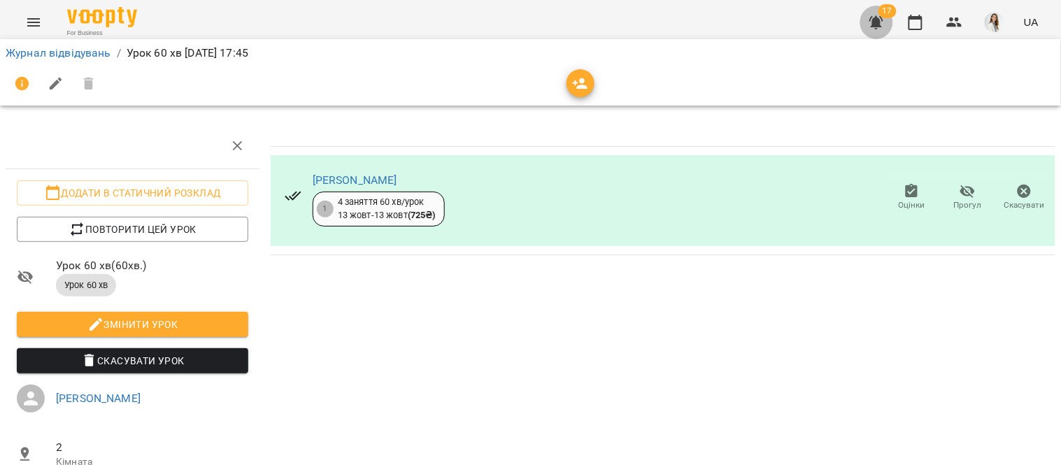
click at [871, 22] on icon "button" at bounding box center [876, 22] width 17 height 17
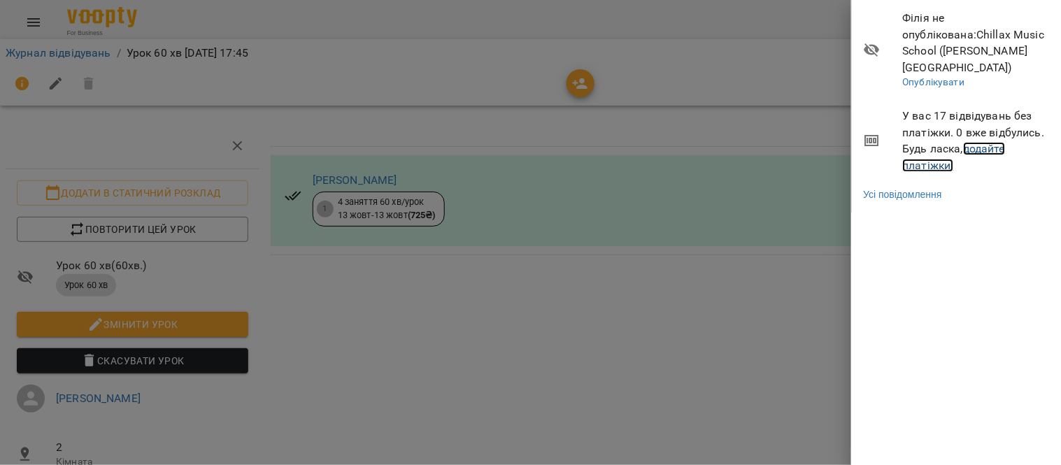
click at [991, 142] on link "додайте платіжки!" at bounding box center [954, 157] width 103 height 30
